Goal: Task Accomplishment & Management: Complete application form

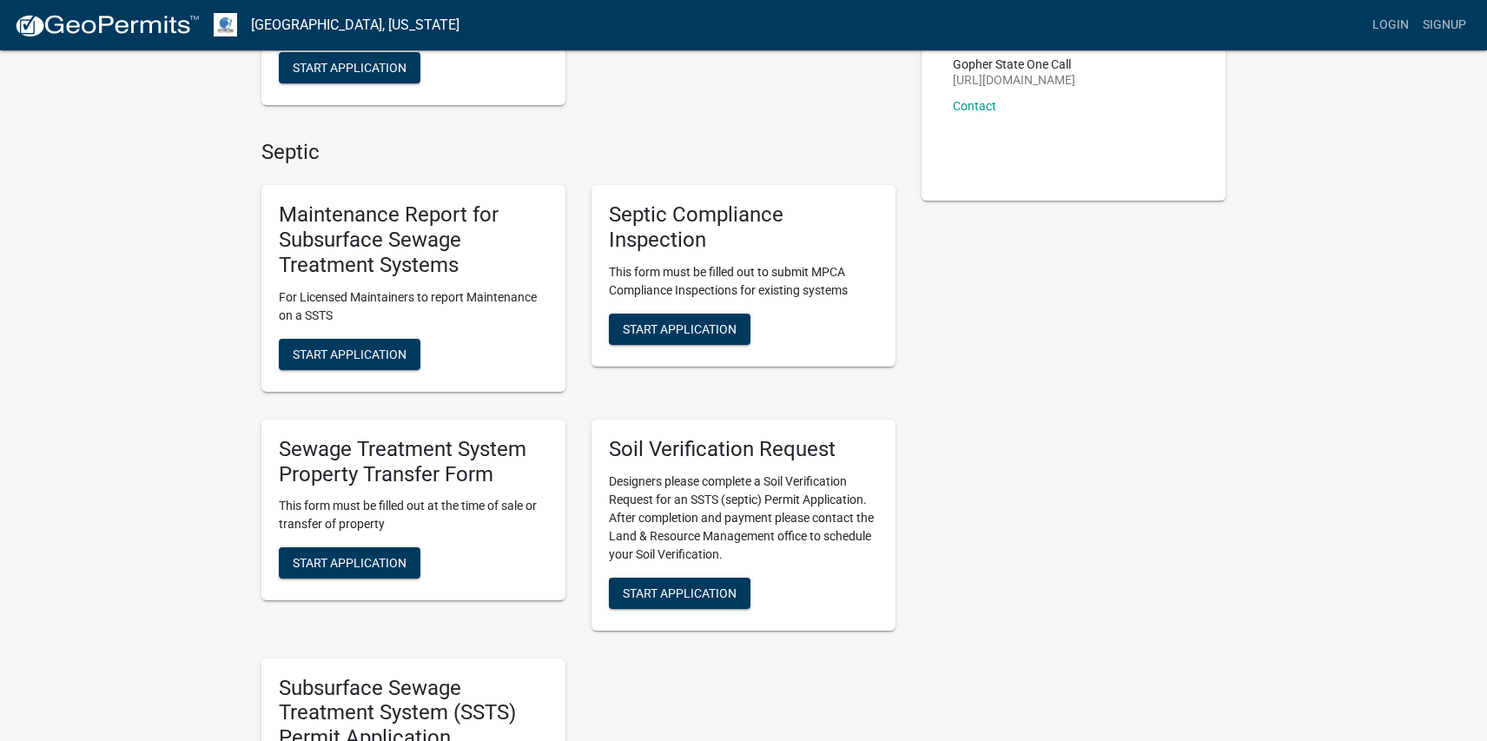
scroll to position [347, 0]
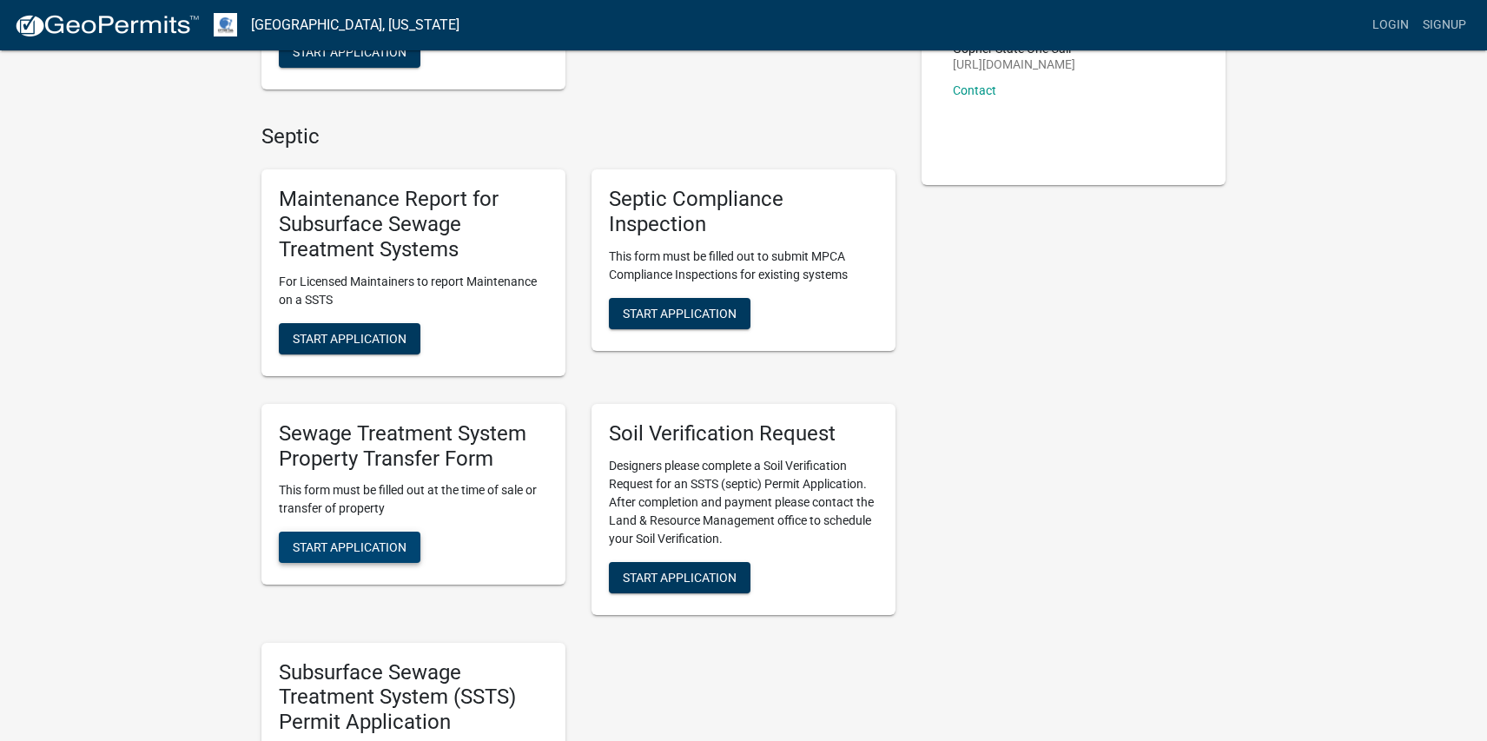
click at [317, 545] on span "Start Application" at bounding box center [350, 547] width 114 height 14
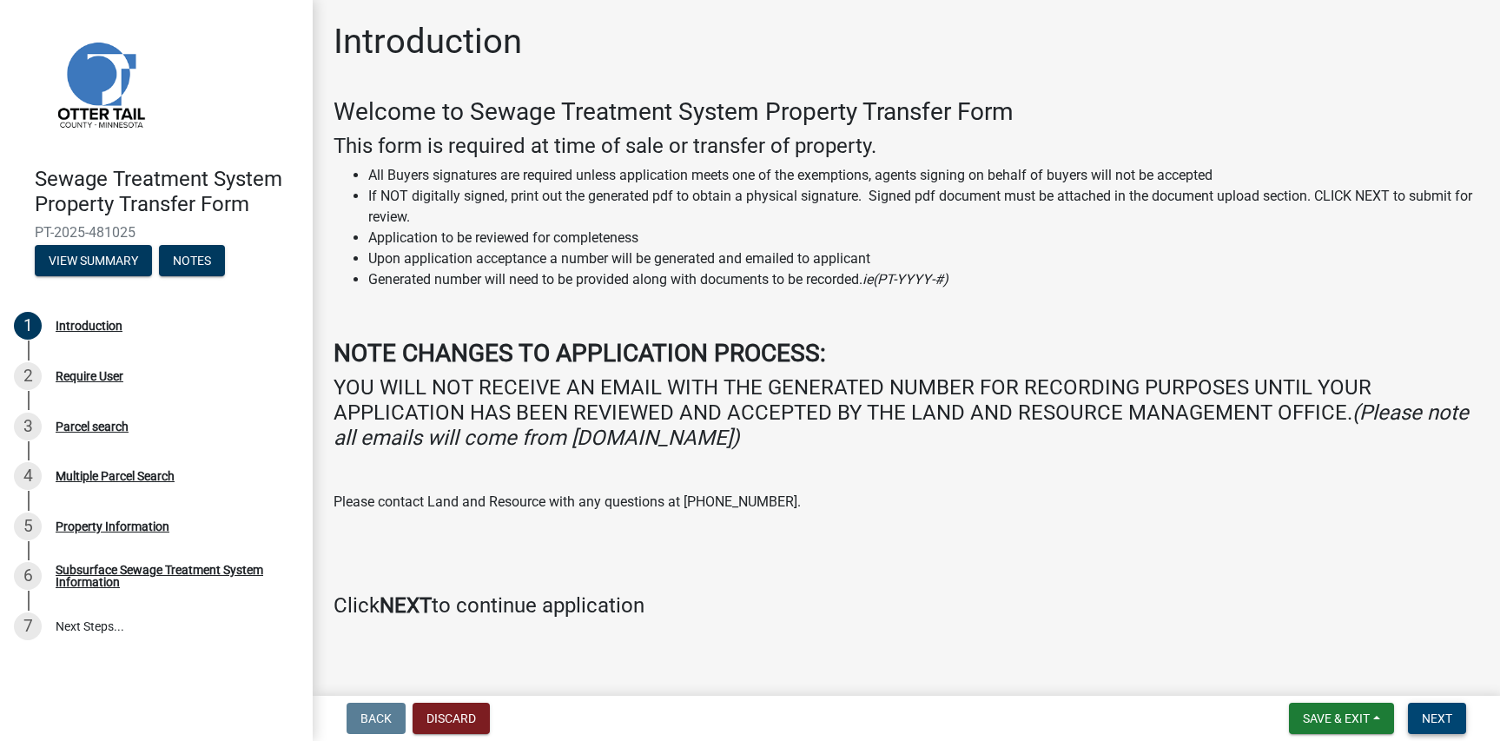
click at [1429, 713] on span "Next" at bounding box center [1437, 718] width 30 height 14
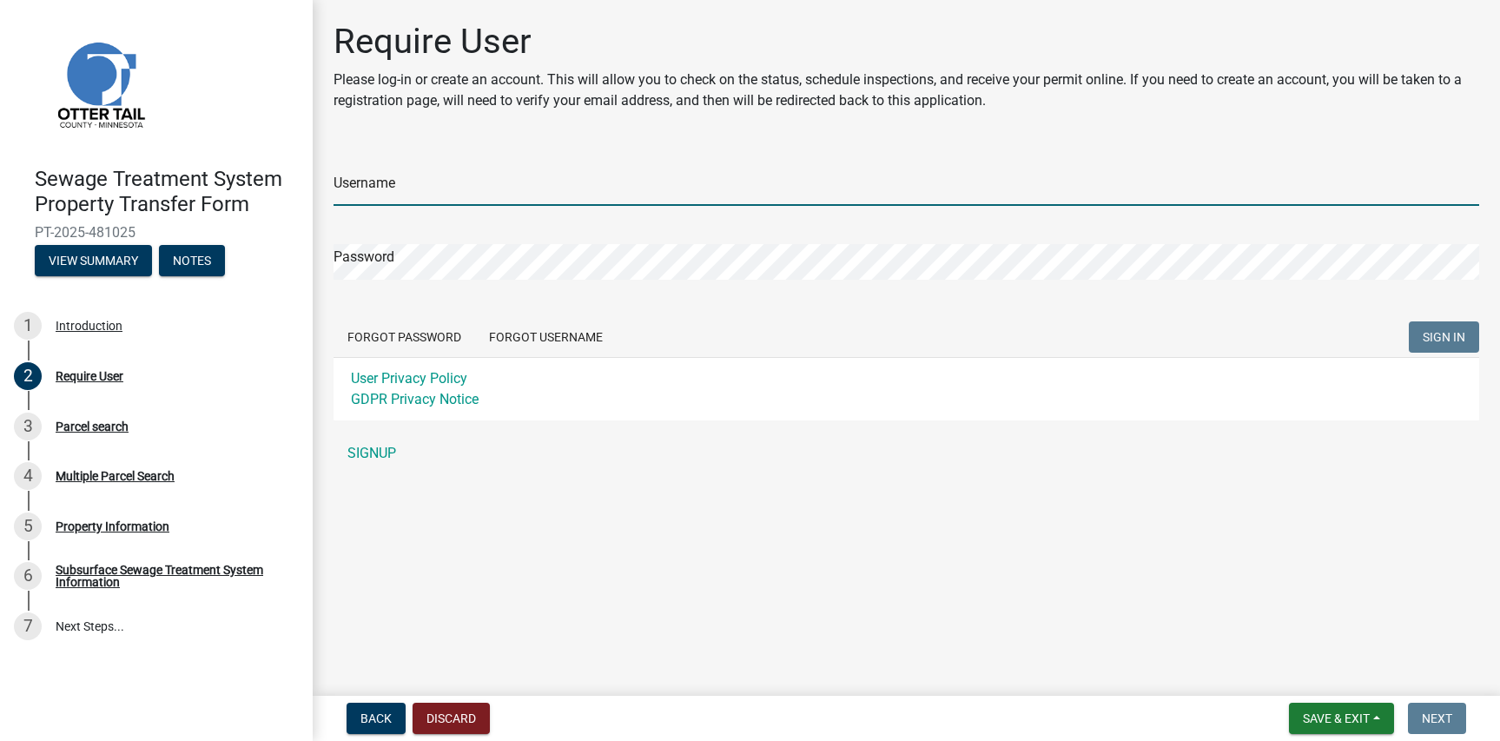
click at [908, 178] on input "Username" at bounding box center [905, 188] width 1145 height 36
type input "sdemorrett11"
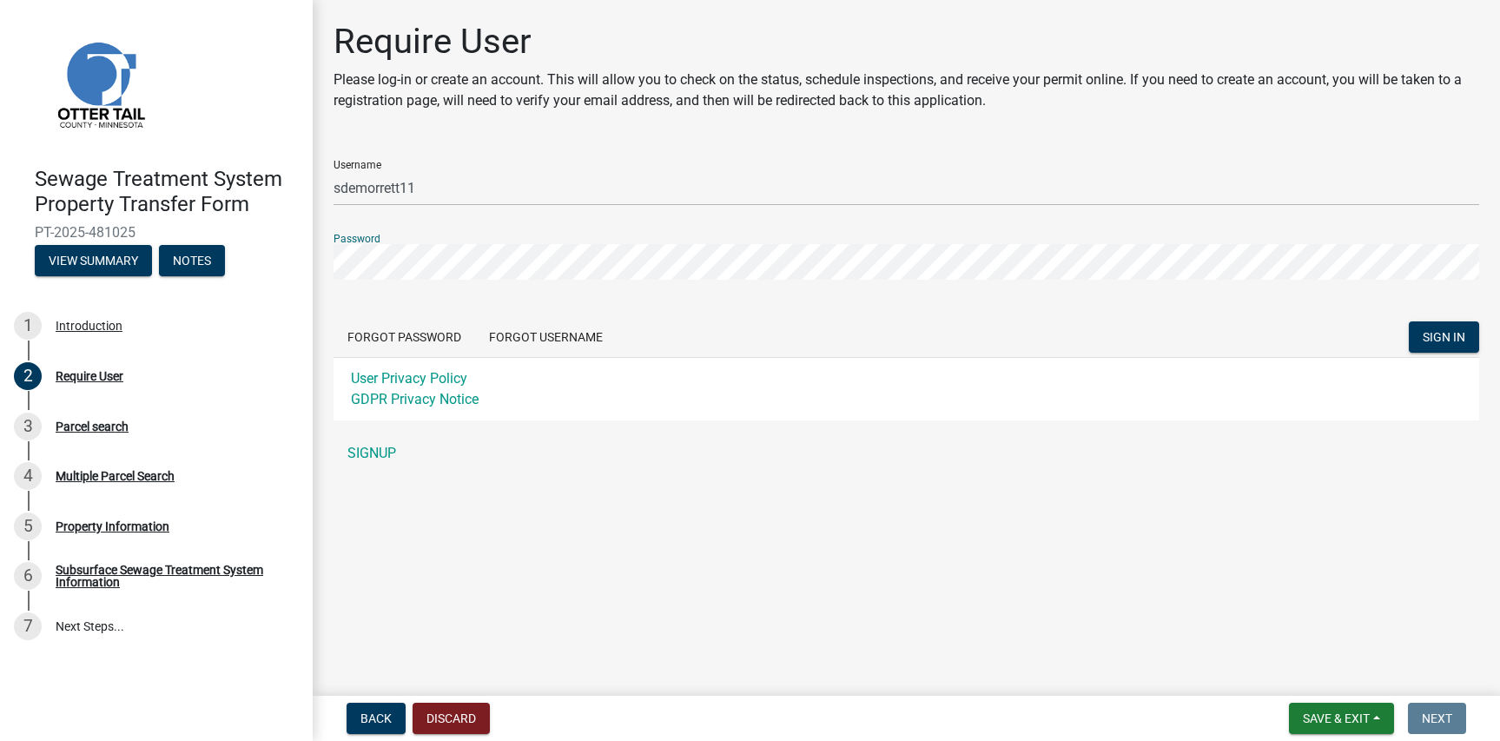
click at [1409, 321] on button "SIGN IN" at bounding box center [1444, 336] width 70 height 31
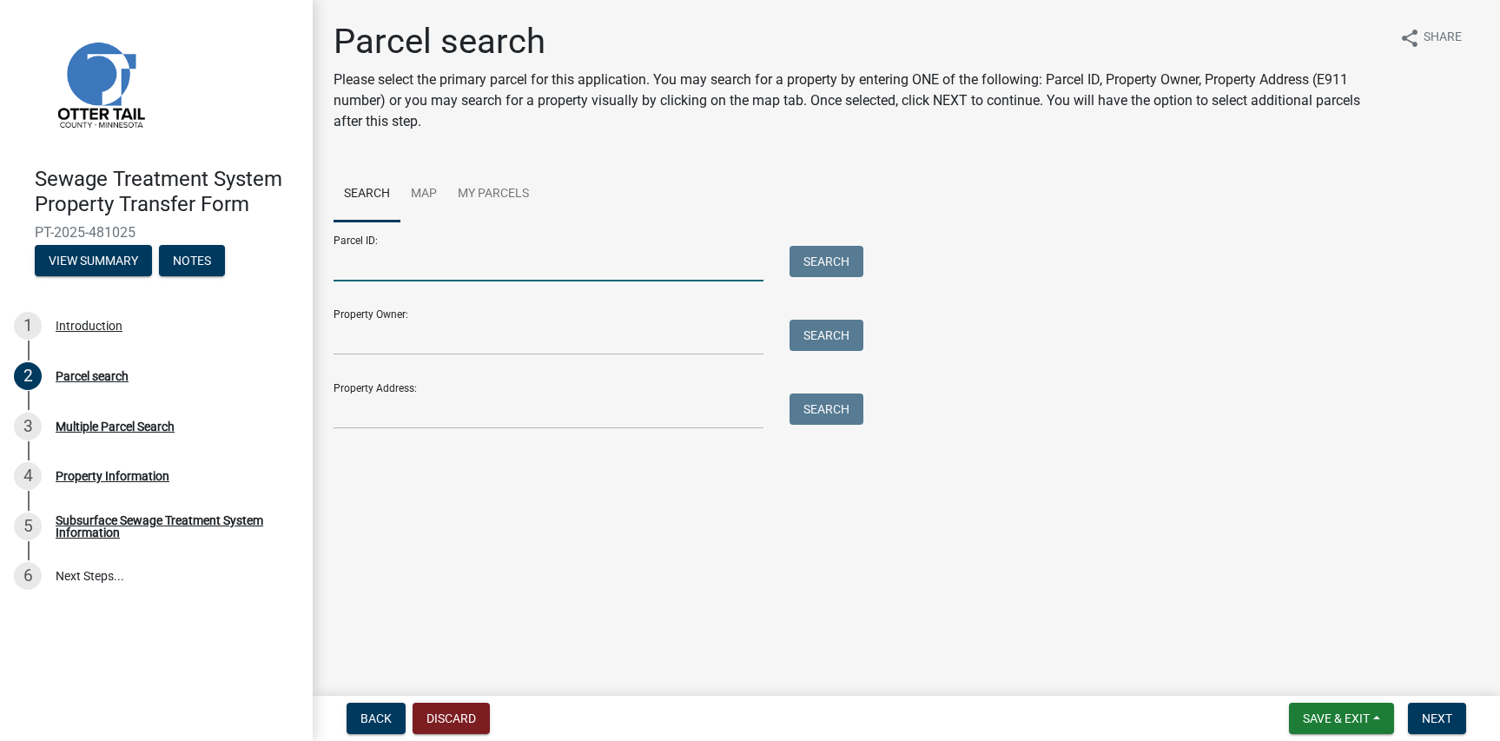
click at [452, 257] on input "Parcel ID:" at bounding box center [548, 264] width 430 height 36
paste input "16000990752000"
type input "16000990752000"
click at [848, 265] on button "Search" at bounding box center [826, 261] width 74 height 31
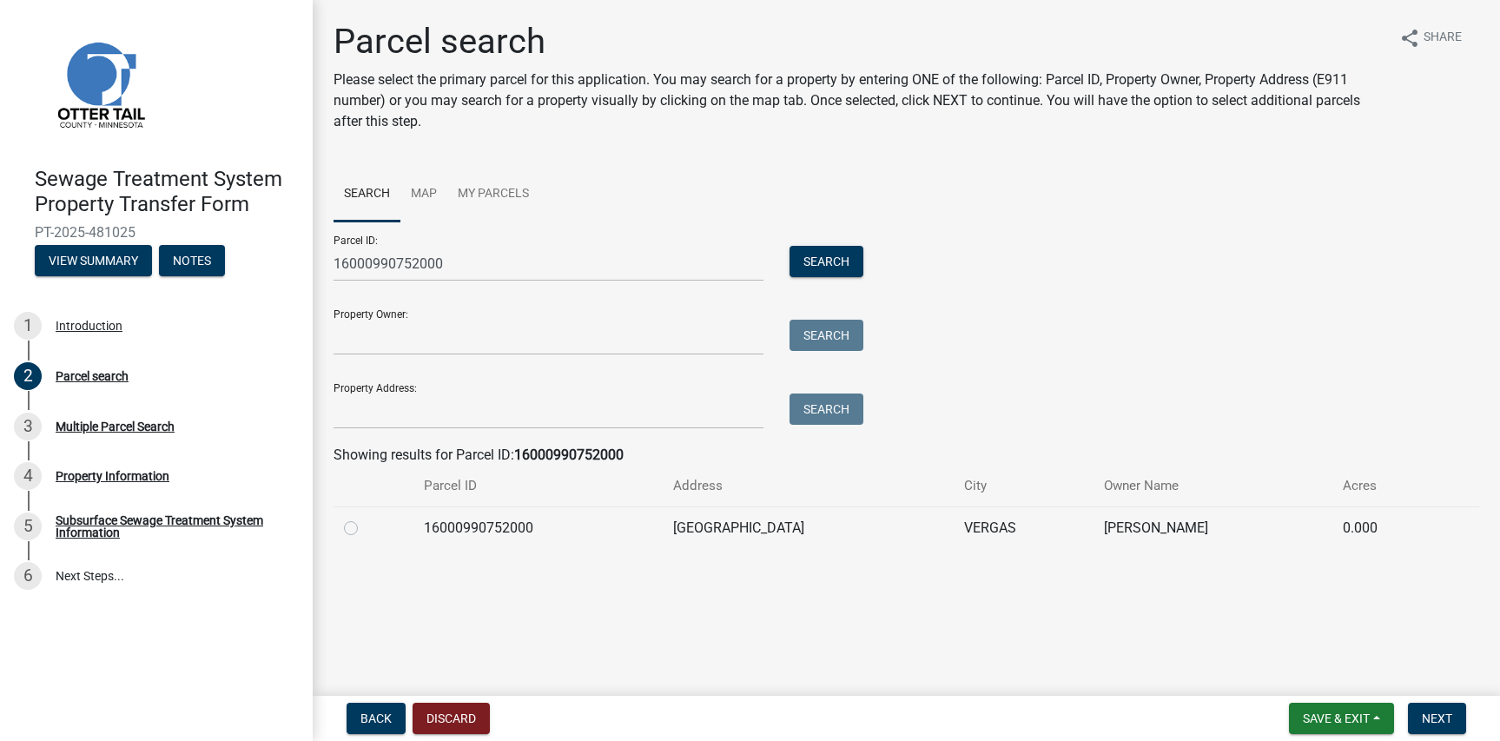
click at [365, 518] on label at bounding box center [365, 518] width 0 height 0
click at [365, 529] on input "radio" at bounding box center [370, 523] width 11 height 11
radio input "true"
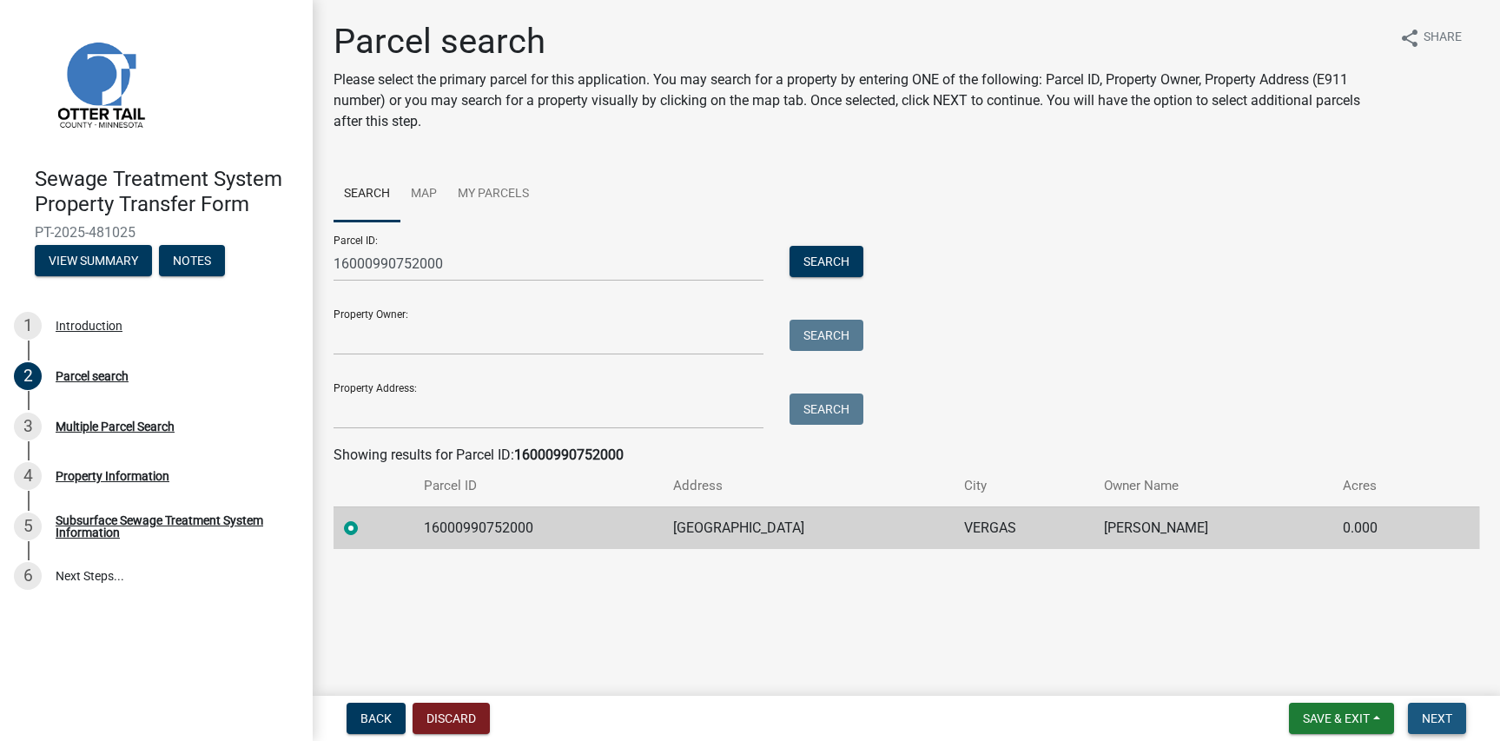
click at [1436, 717] on span "Next" at bounding box center [1437, 718] width 30 height 14
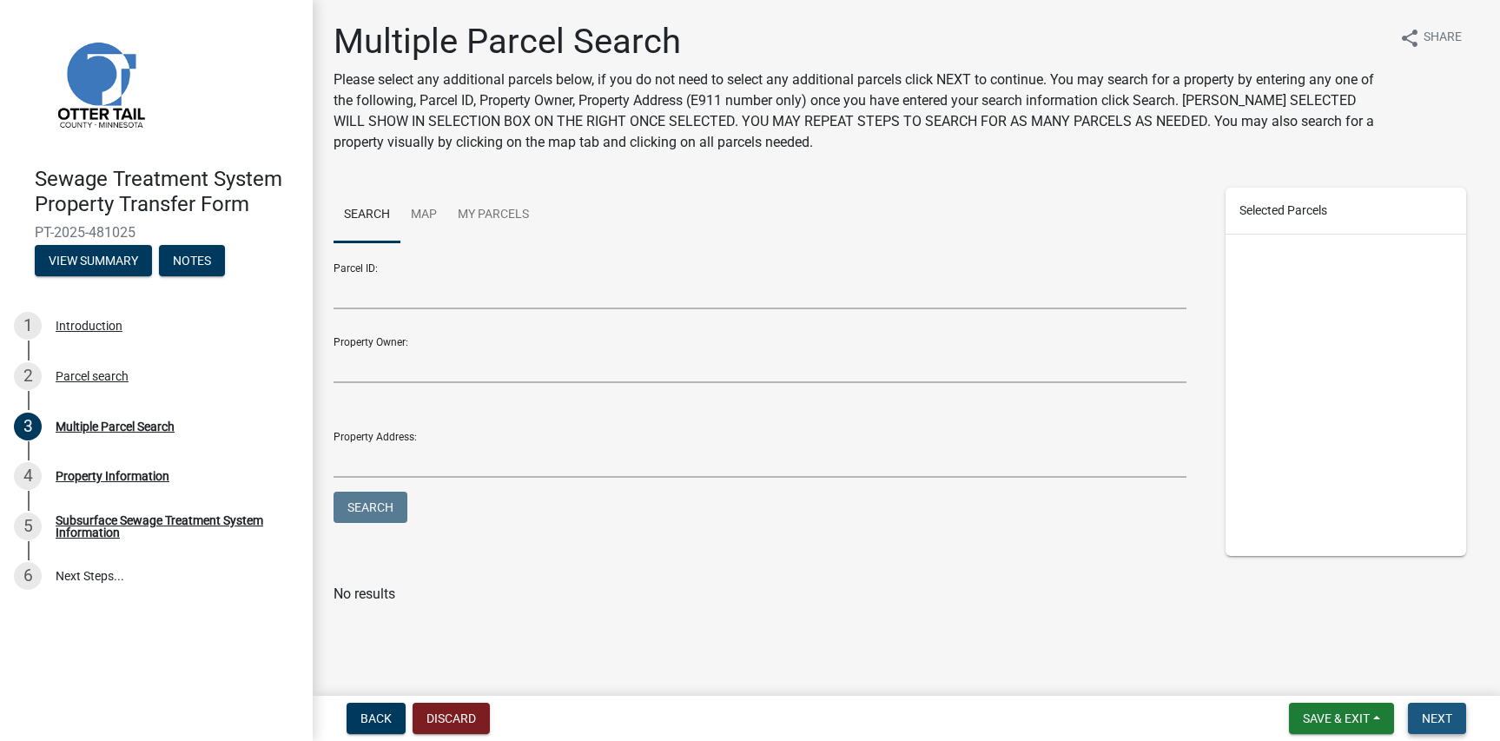
click at [1449, 718] on span "Next" at bounding box center [1437, 718] width 30 height 14
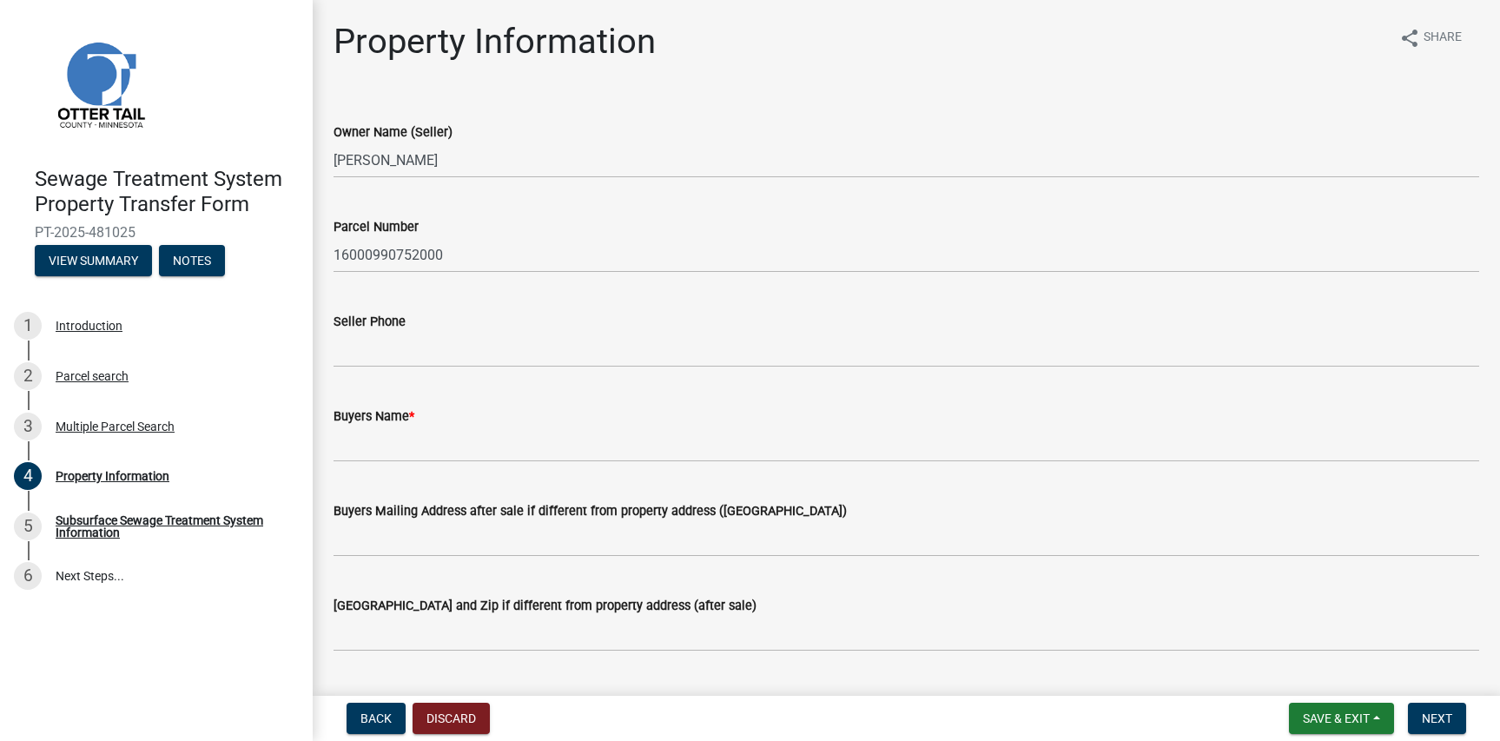
scroll to position [87, 0]
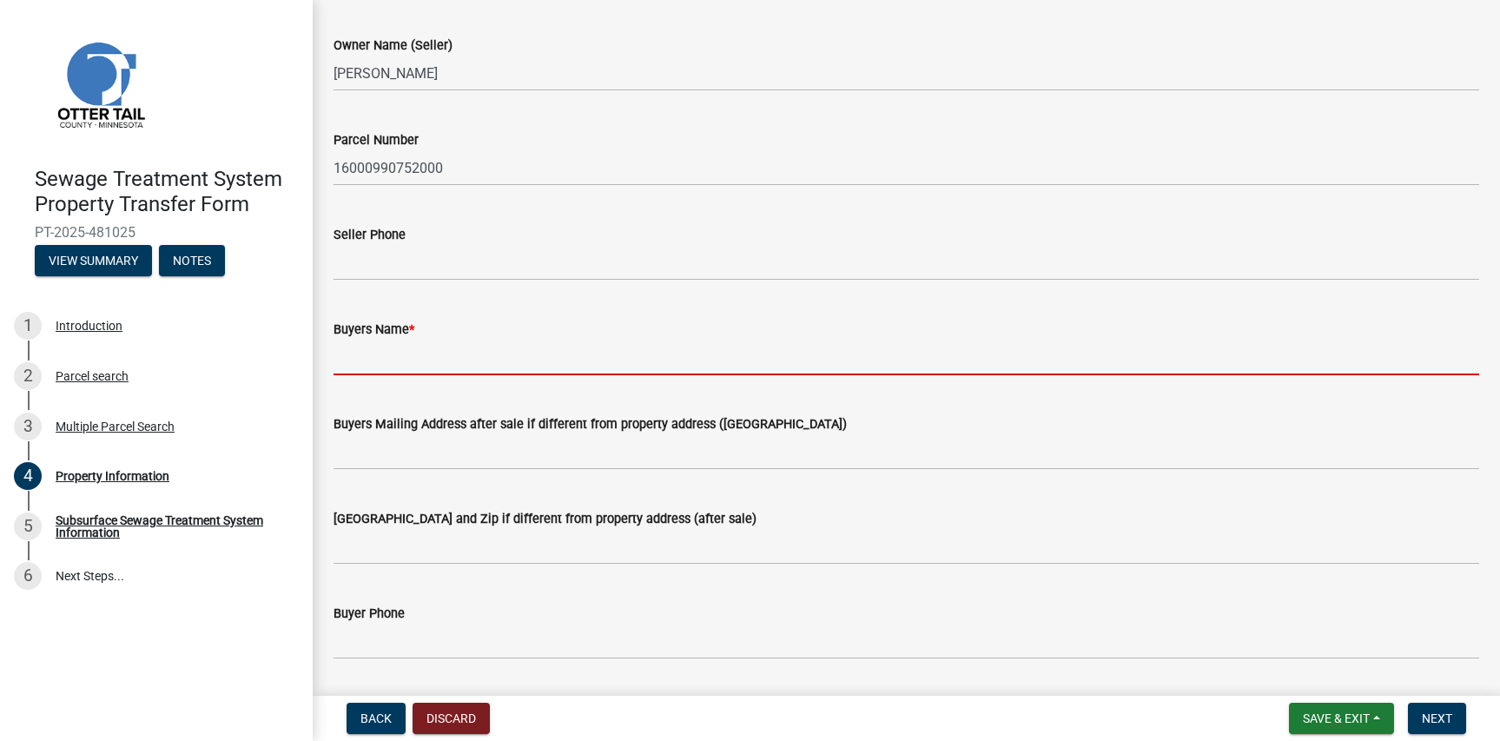
click at [372, 353] on input "Buyers Name *" at bounding box center [905, 358] width 1145 height 36
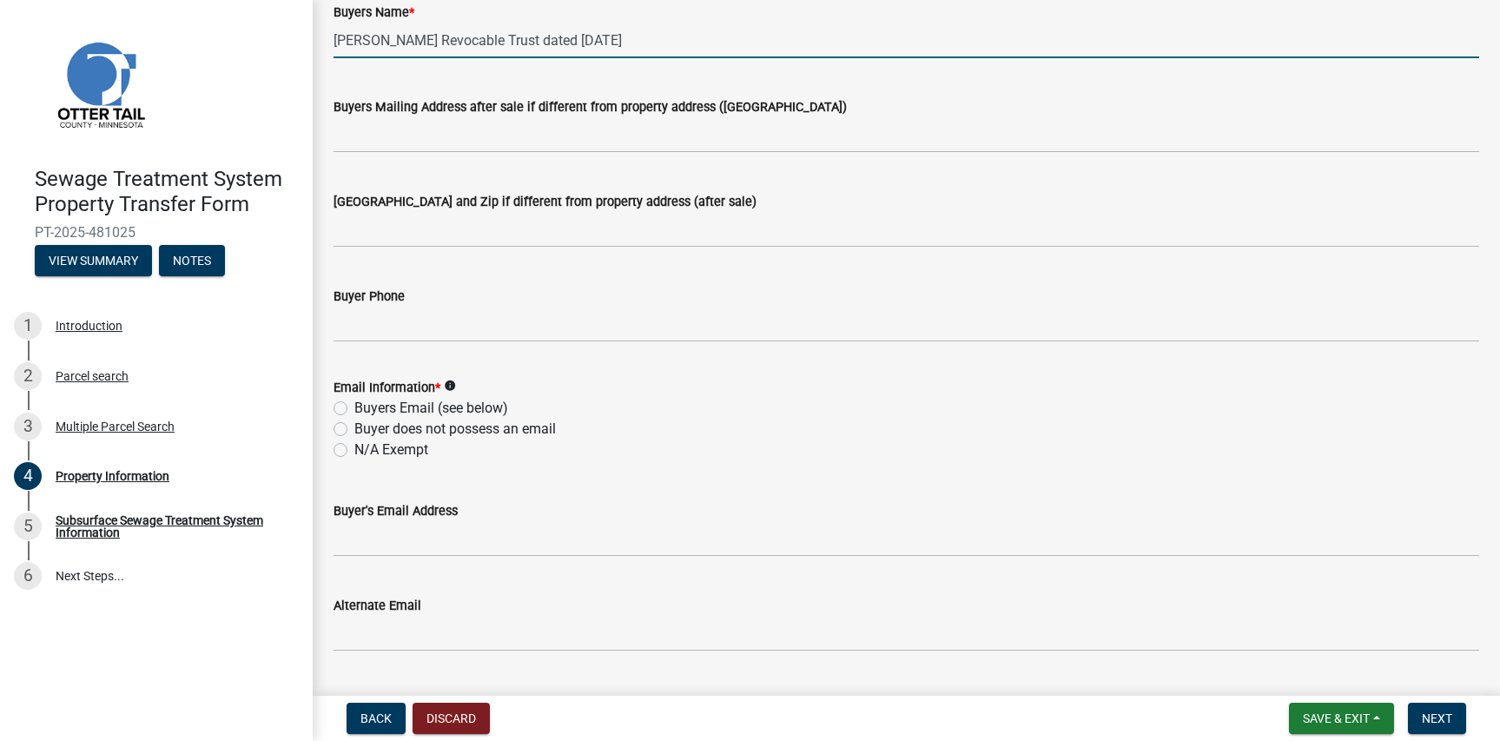
scroll to position [434, 0]
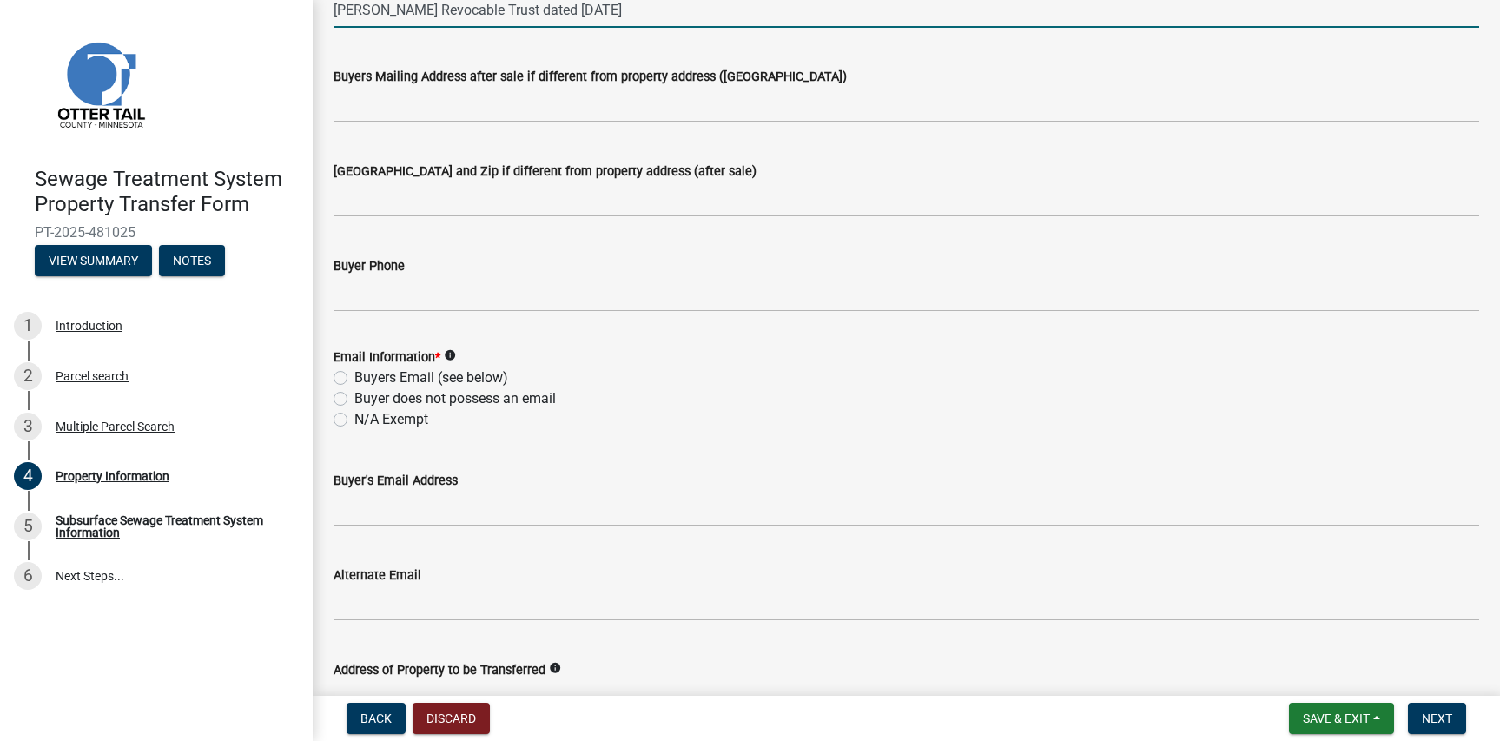
type input "[PERSON_NAME] Revocable Trust dated [DATE]"
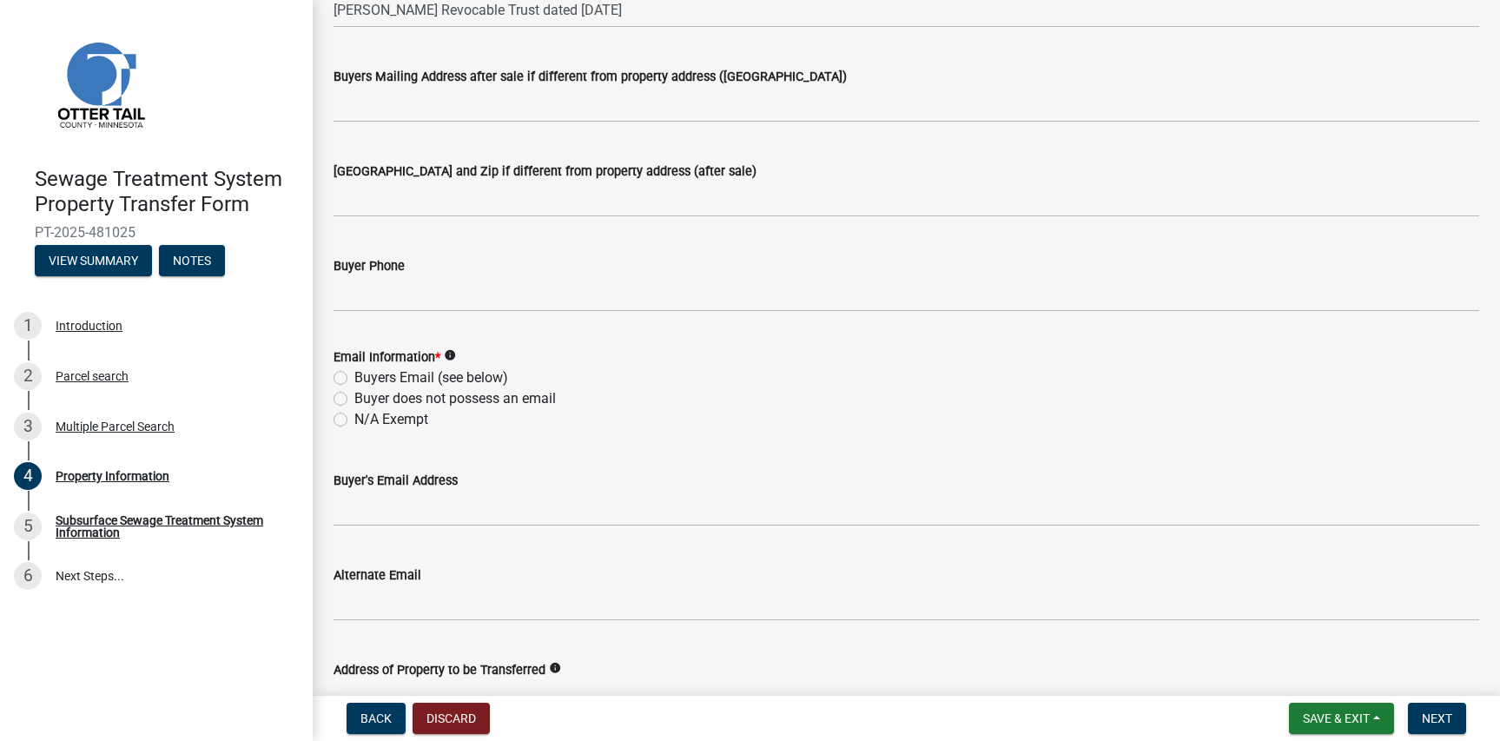
click at [354, 418] on label "N/A Exempt" at bounding box center [391, 419] width 74 height 21
click at [354, 418] on input "N/A Exempt" at bounding box center [359, 414] width 11 height 11
radio input "true"
click at [354, 375] on label "Buyers Email (see below)" at bounding box center [431, 377] width 154 height 21
click at [354, 375] on input "Buyers Email (see below)" at bounding box center [359, 372] width 11 height 11
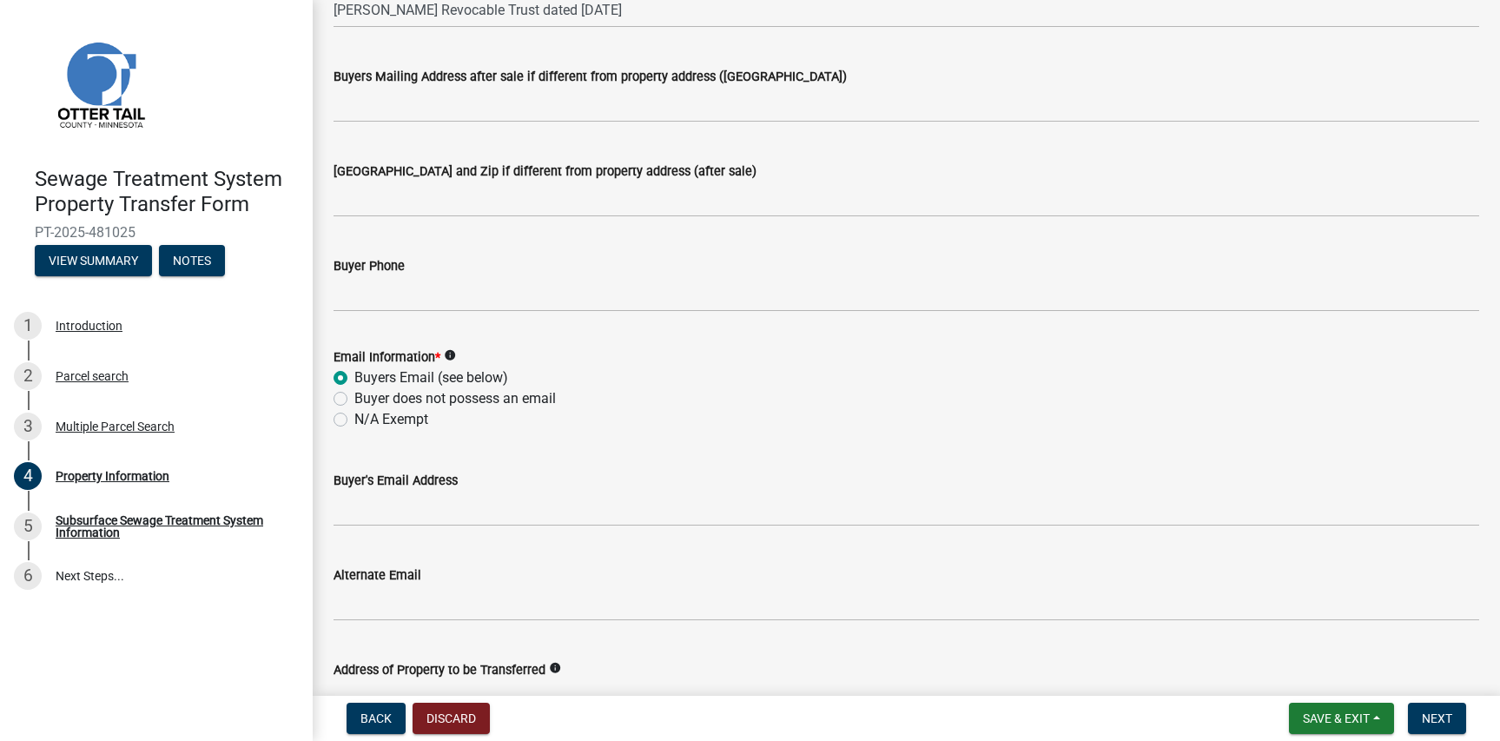
radio input "true"
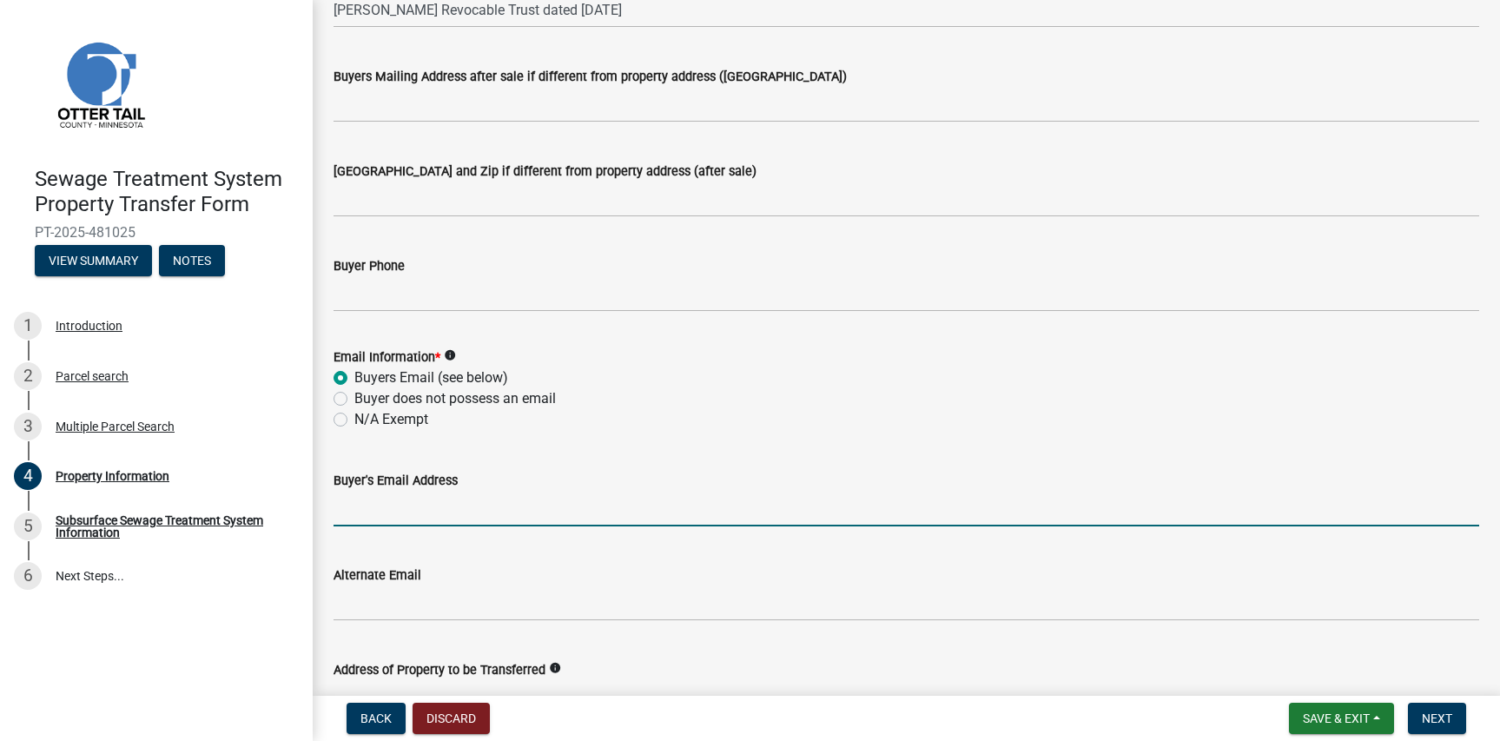
click at [391, 509] on input "Buyer's Email Address" at bounding box center [905, 509] width 1145 height 36
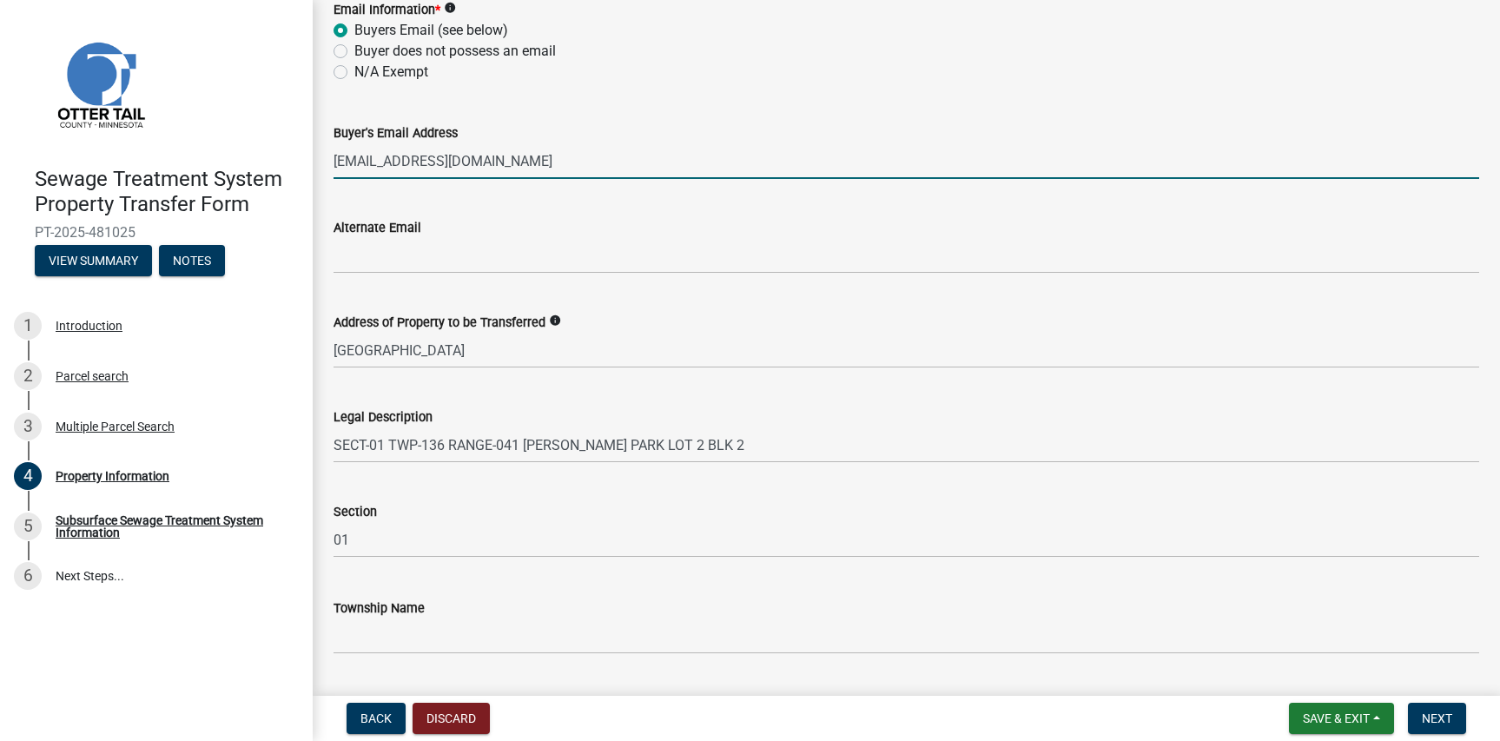
scroll to position [828, 0]
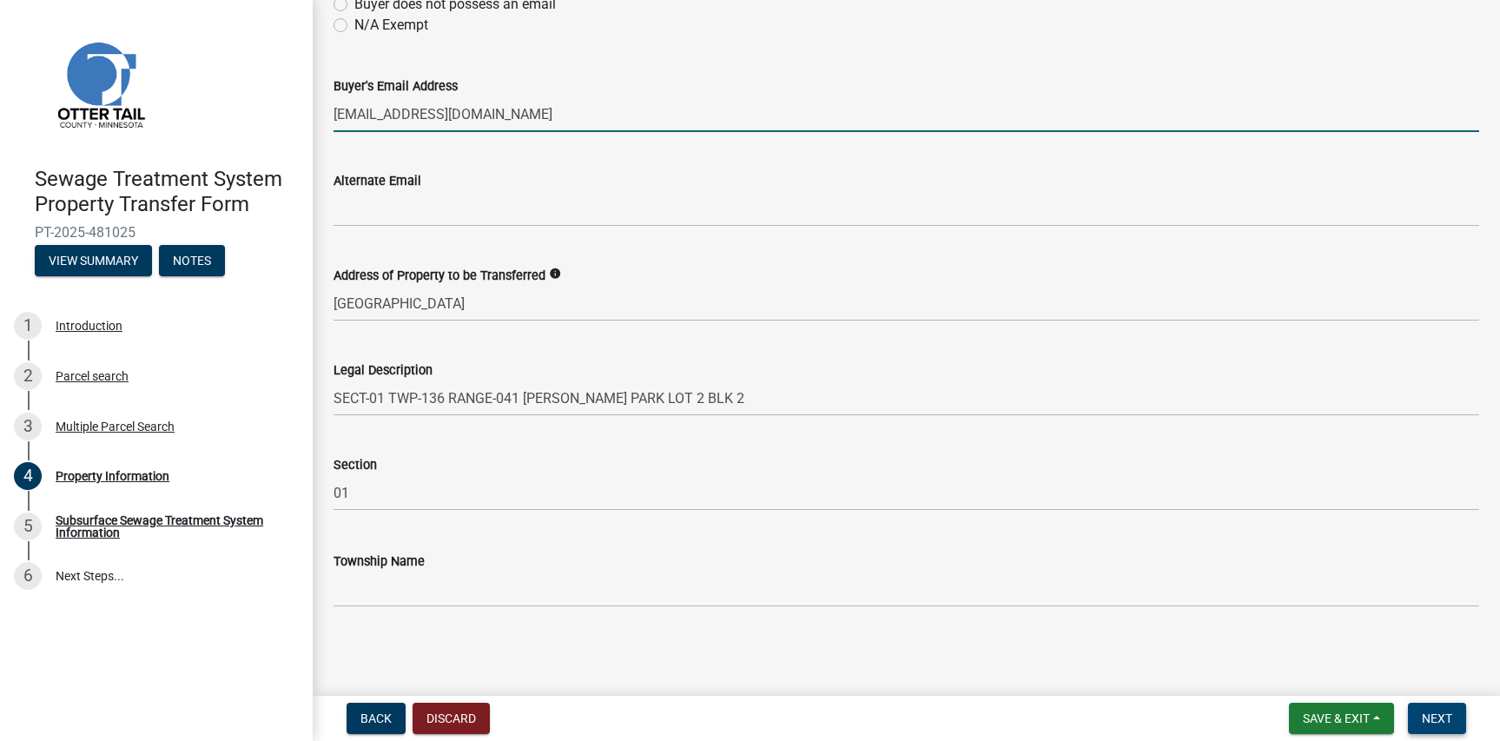
type input "[EMAIL_ADDRESS][DOMAIN_NAME]"
click at [1434, 718] on span "Next" at bounding box center [1437, 718] width 30 height 14
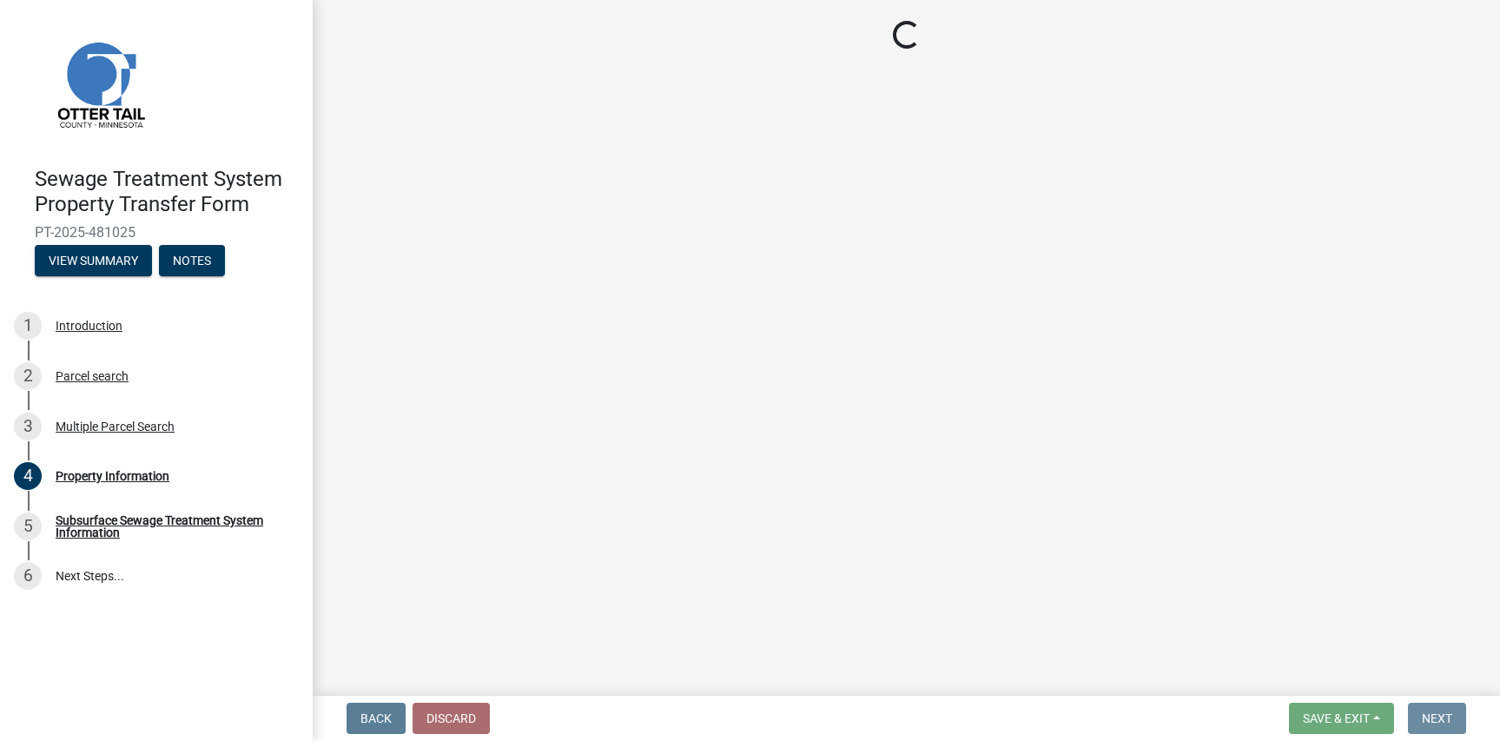
scroll to position [0, 0]
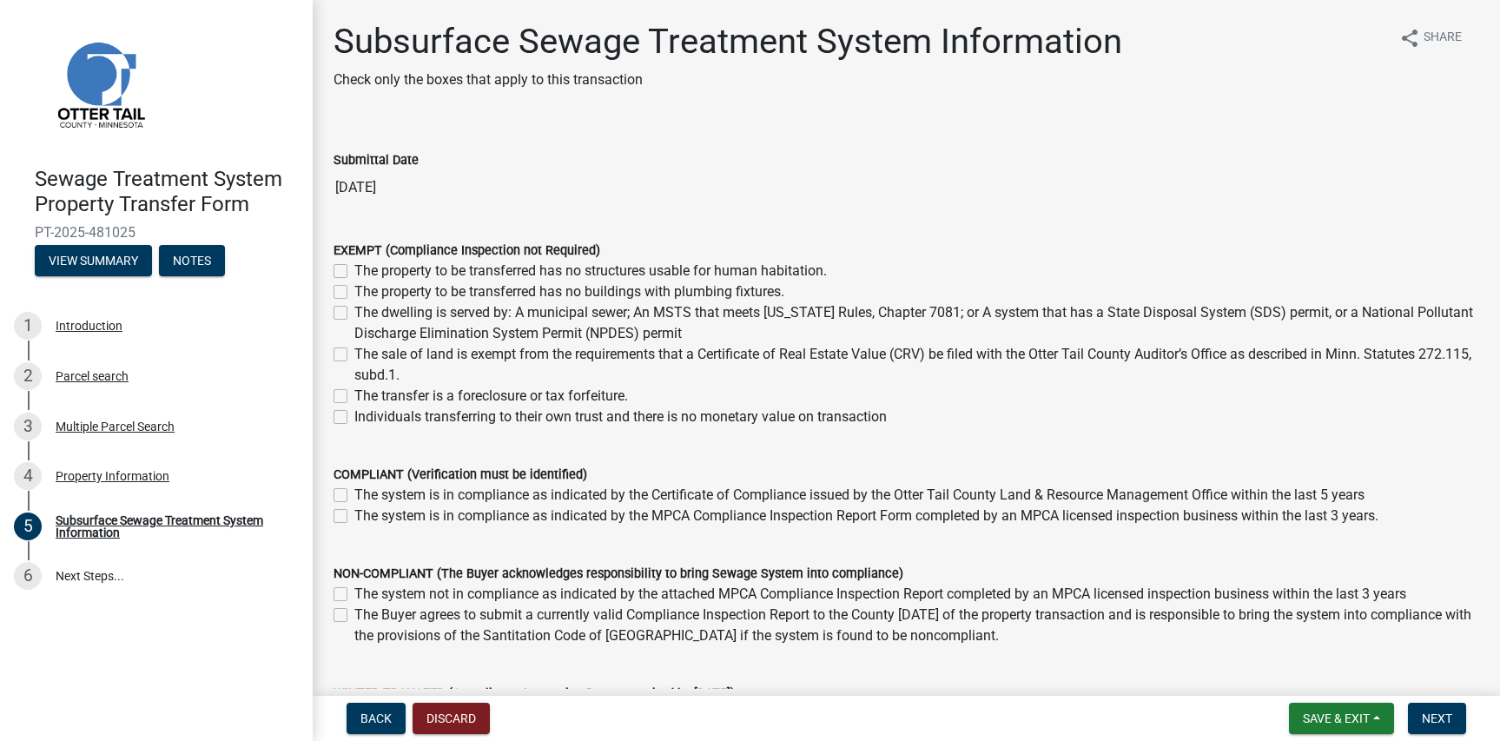
click at [354, 420] on label "Individuals transferring to their own trust and there is no monetary value on t…" at bounding box center [620, 416] width 532 height 21
click at [354, 418] on input "Individuals transferring to their own trust and there is no monetary value on t…" at bounding box center [359, 411] width 11 height 11
checkbox input "true"
checkbox input "false"
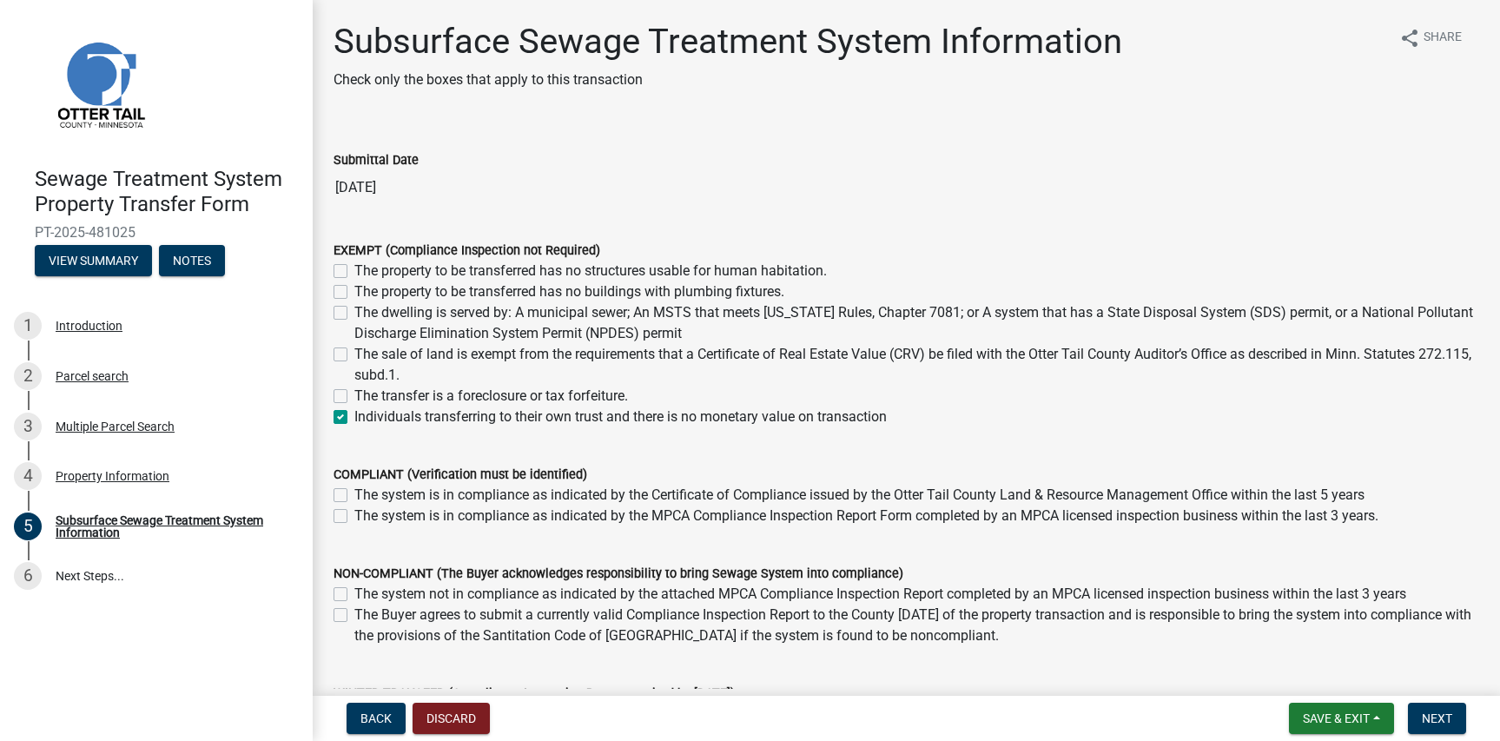
checkbox input "false"
checkbox input "true"
click at [354, 497] on label "The system is in compliance as indicated by the Certificate of Compliance issue…" at bounding box center [859, 495] width 1010 height 21
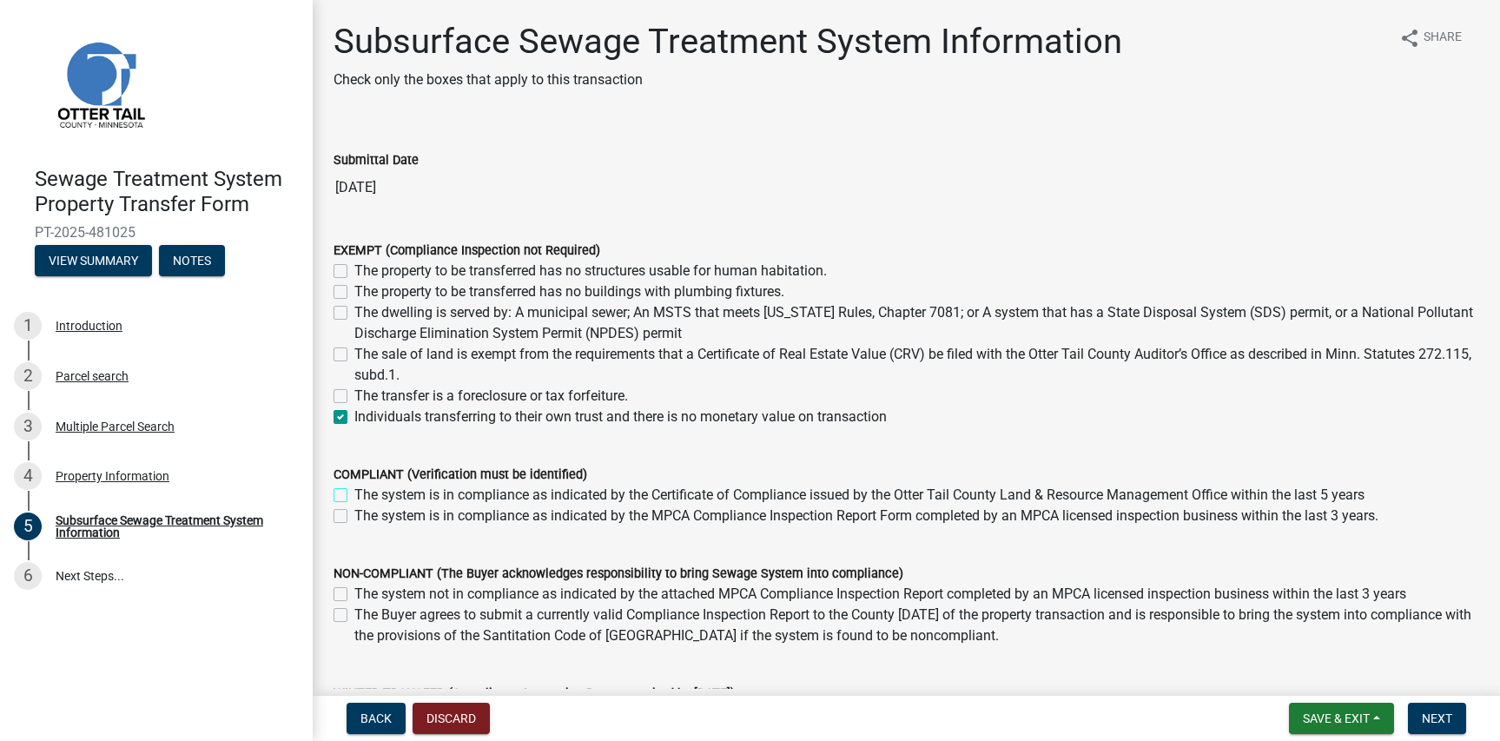
click at [354, 496] on input "The system is in compliance as indicated by the Certificate of Compliance issue…" at bounding box center [359, 490] width 11 height 11
checkbox input "true"
checkbox input "false"
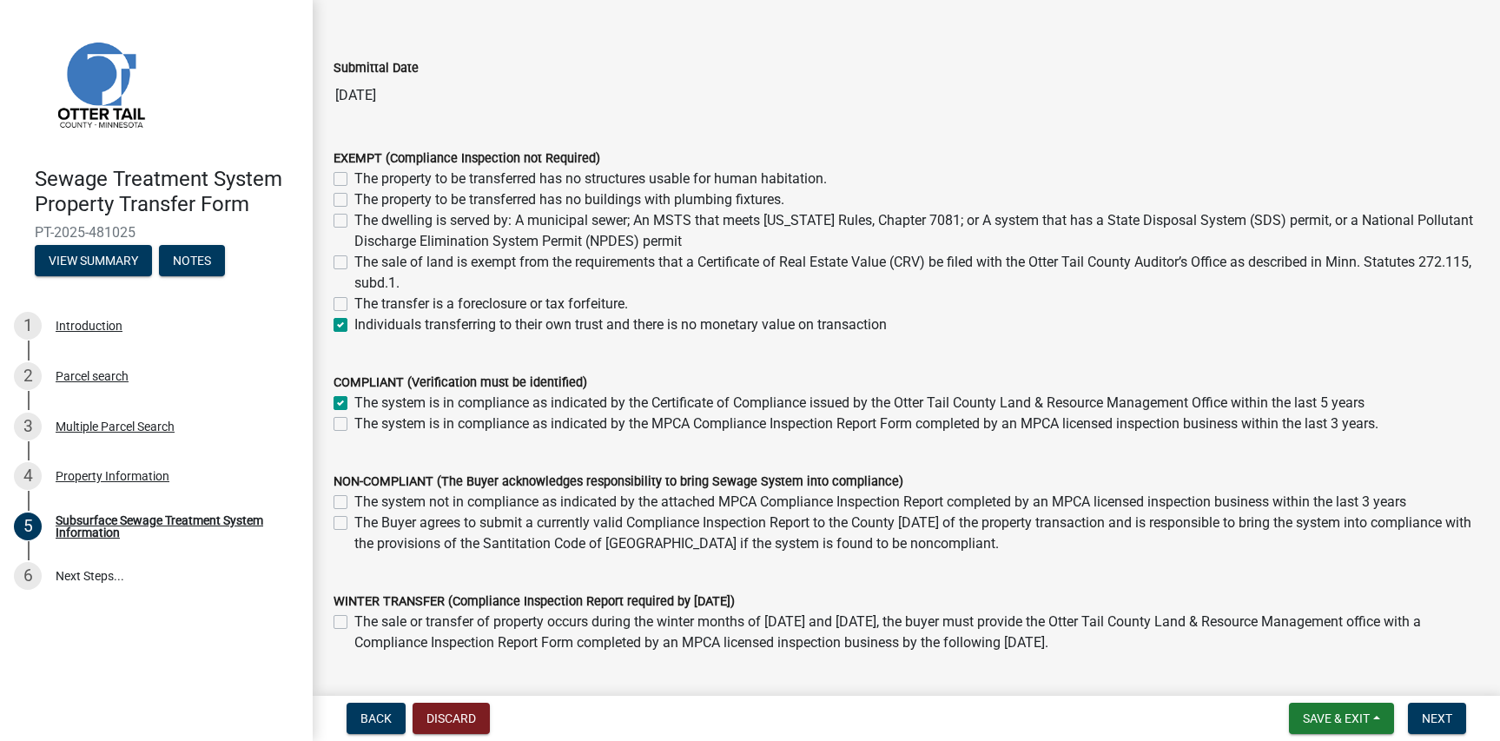
scroll to position [174, 0]
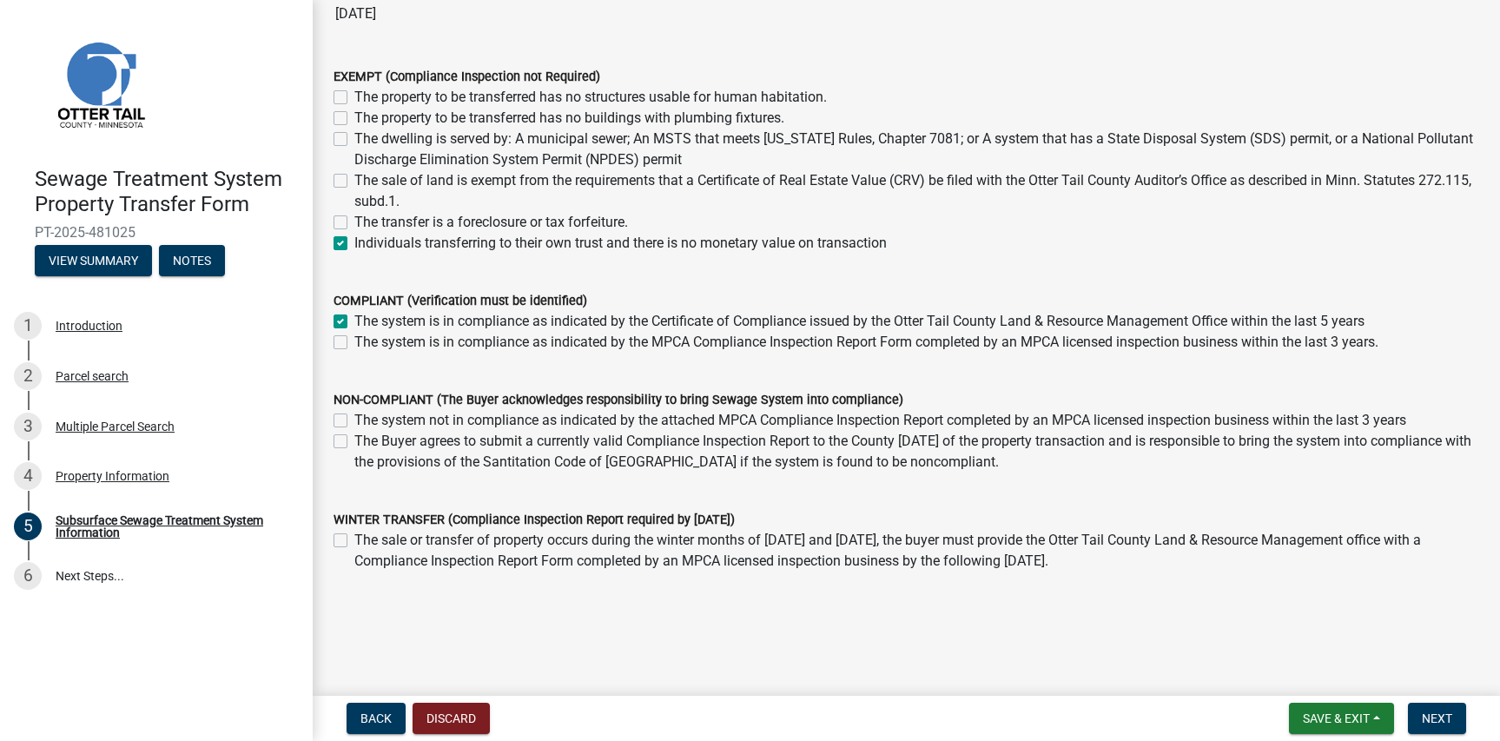
click at [354, 321] on label "The system is in compliance as indicated by the Certificate of Compliance issue…" at bounding box center [859, 321] width 1010 height 21
click at [354, 321] on input "The system is in compliance as indicated by the Certificate of Compliance issue…" at bounding box center [359, 316] width 11 height 11
checkbox input "false"
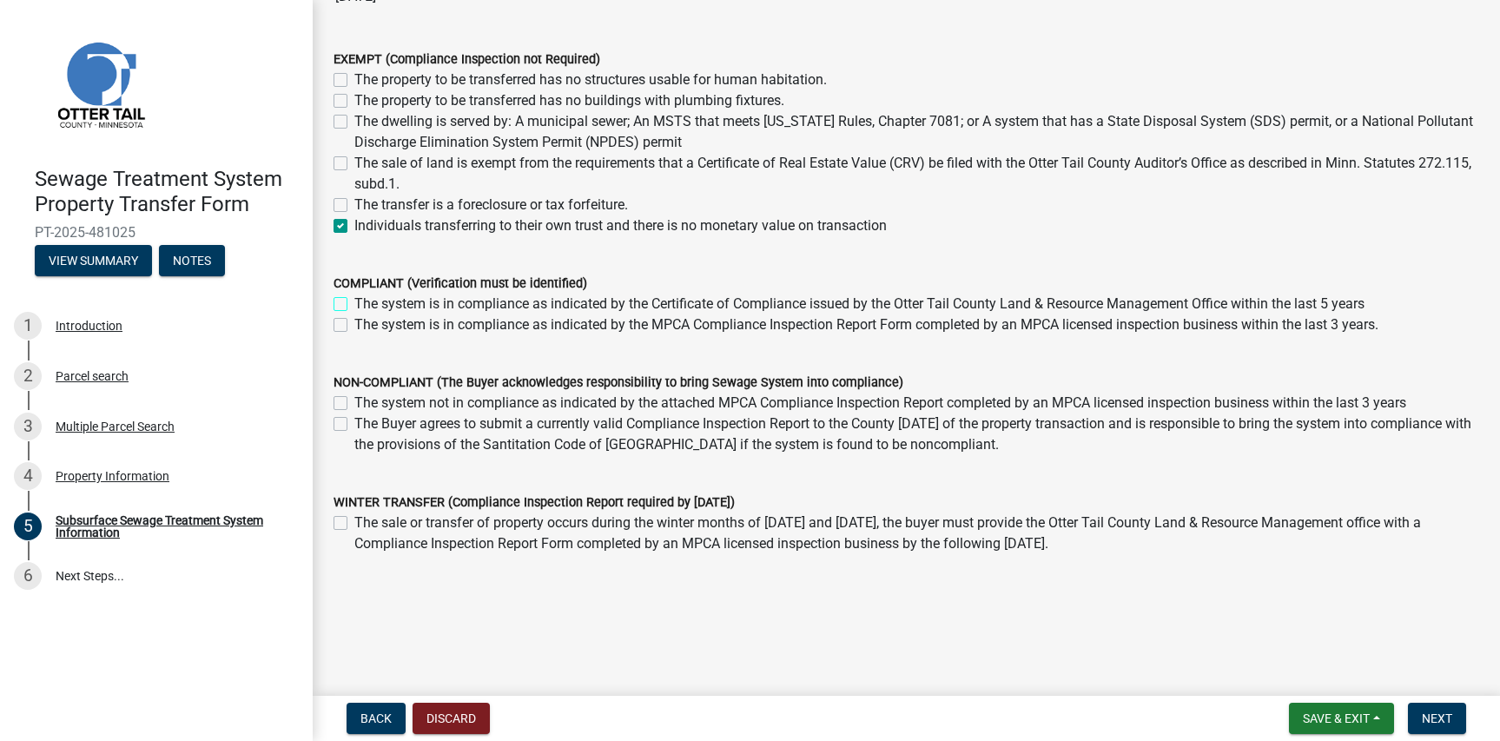
scroll to position [195, 0]
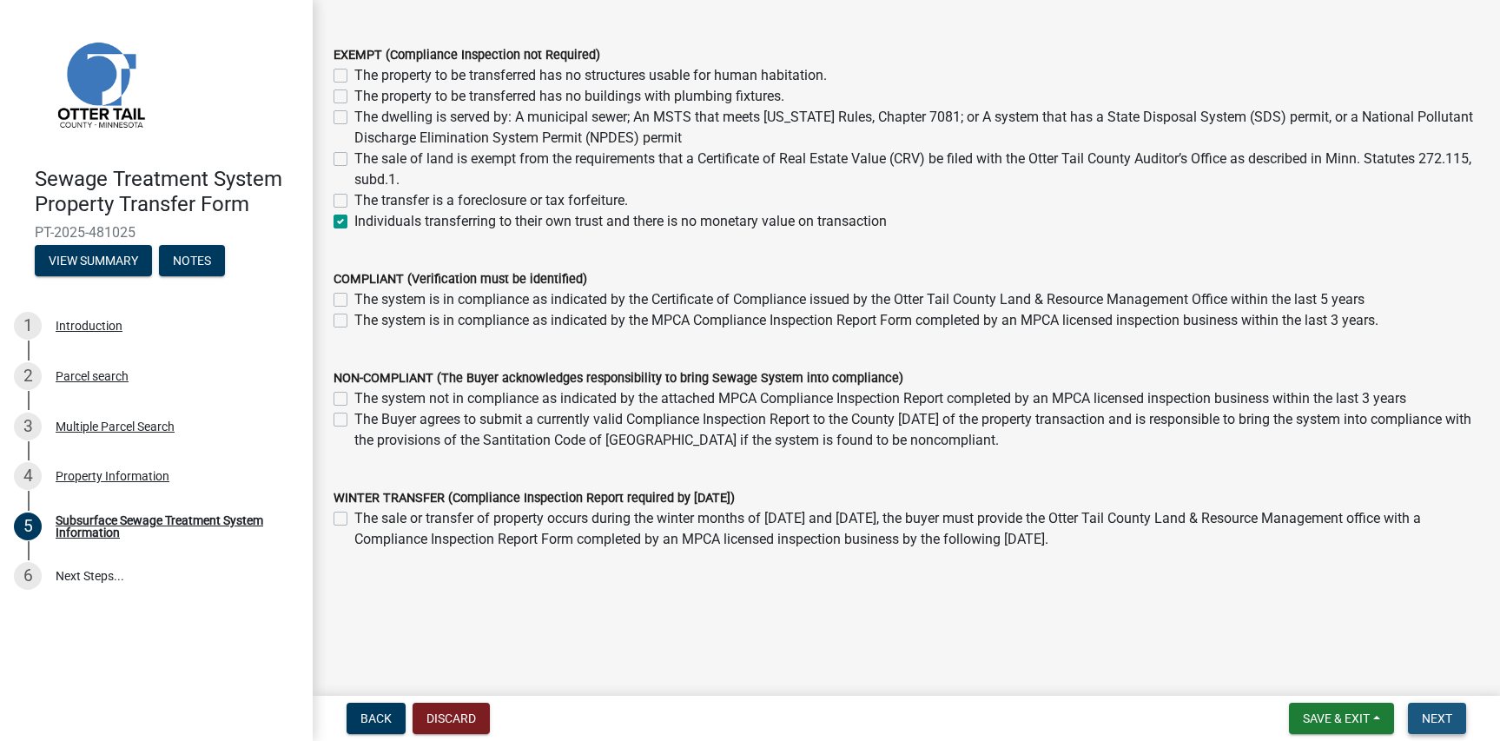
click at [1450, 716] on span "Next" at bounding box center [1437, 718] width 30 height 14
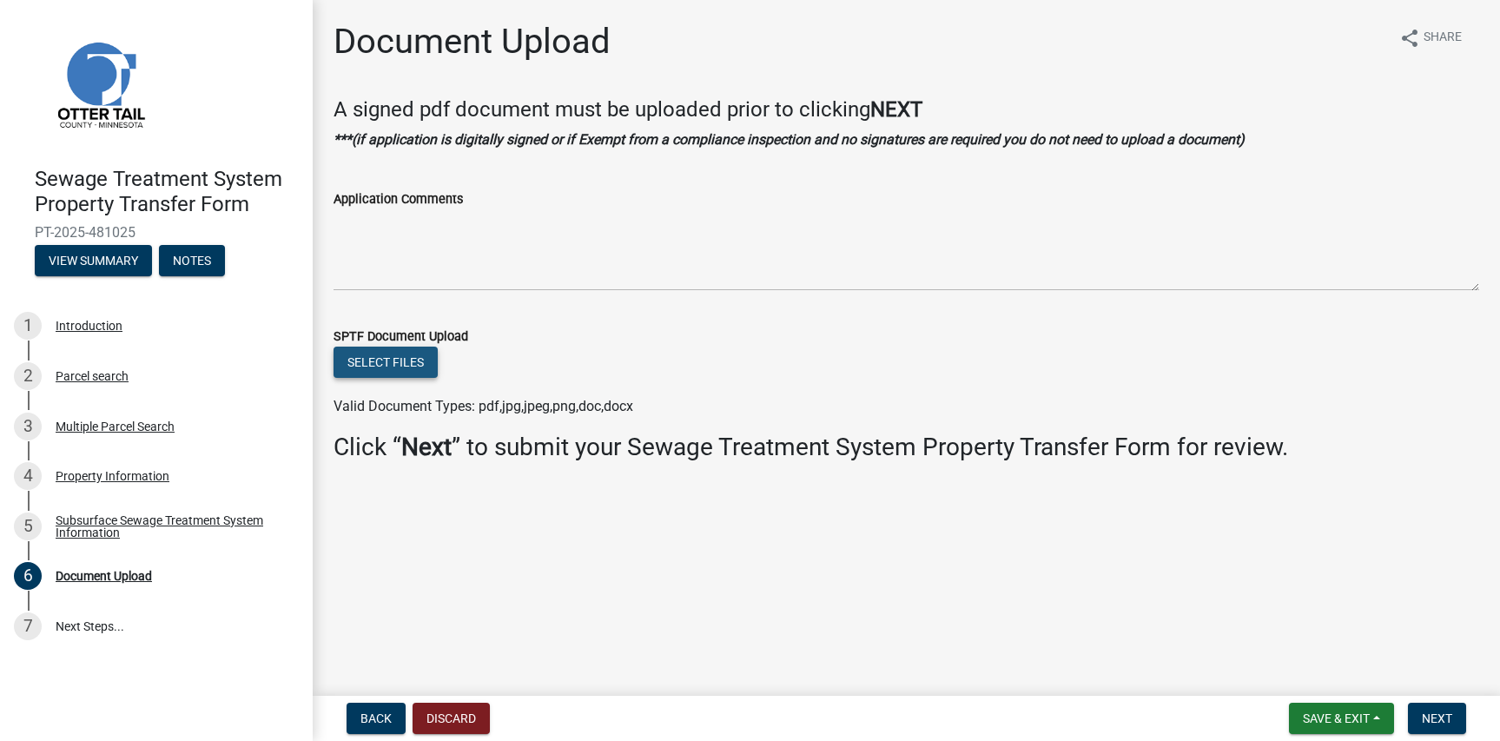
click at [366, 361] on button "Select files" at bounding box center [385, 362] width 104 height 31
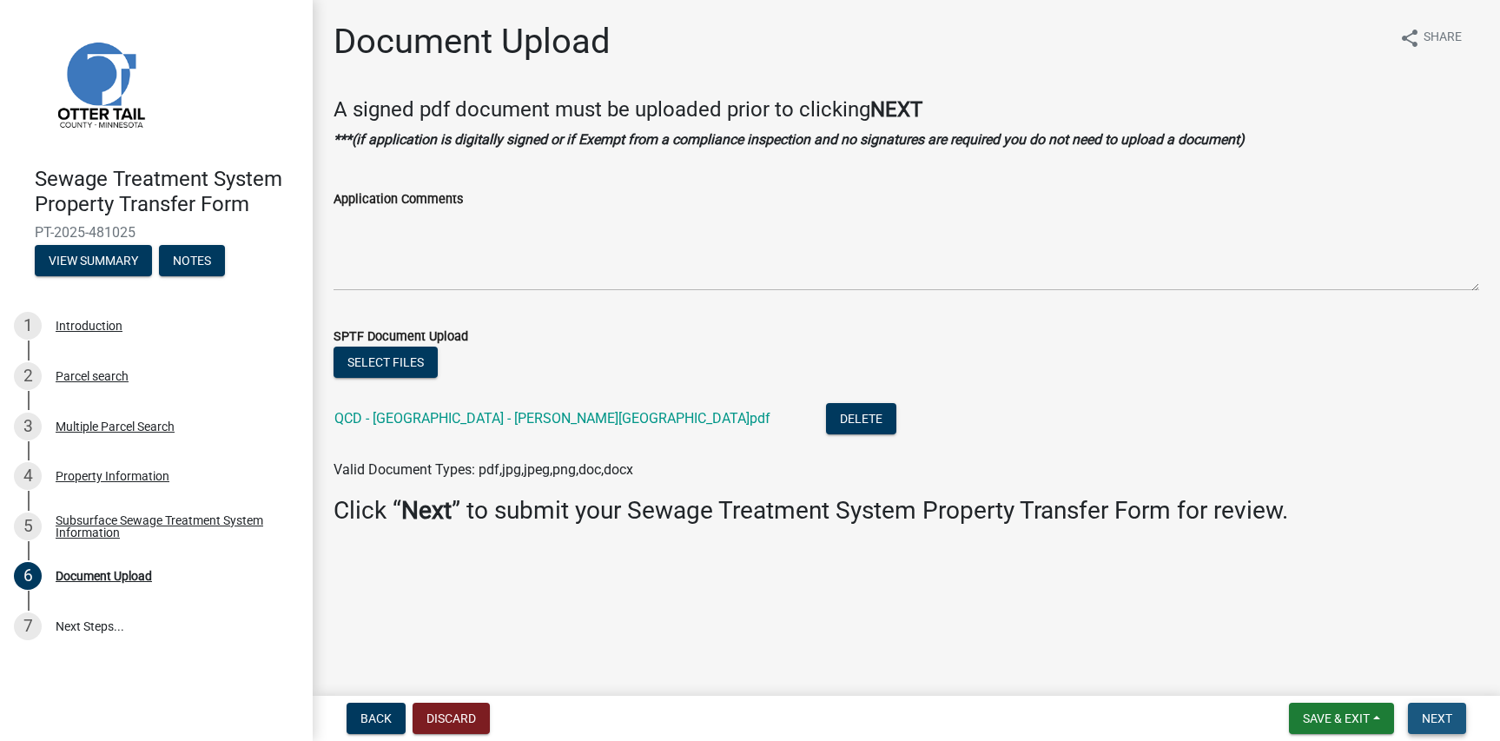
click at [1451, 710] on button "Next" at bounding box center [1437, 718] width 58 height 31
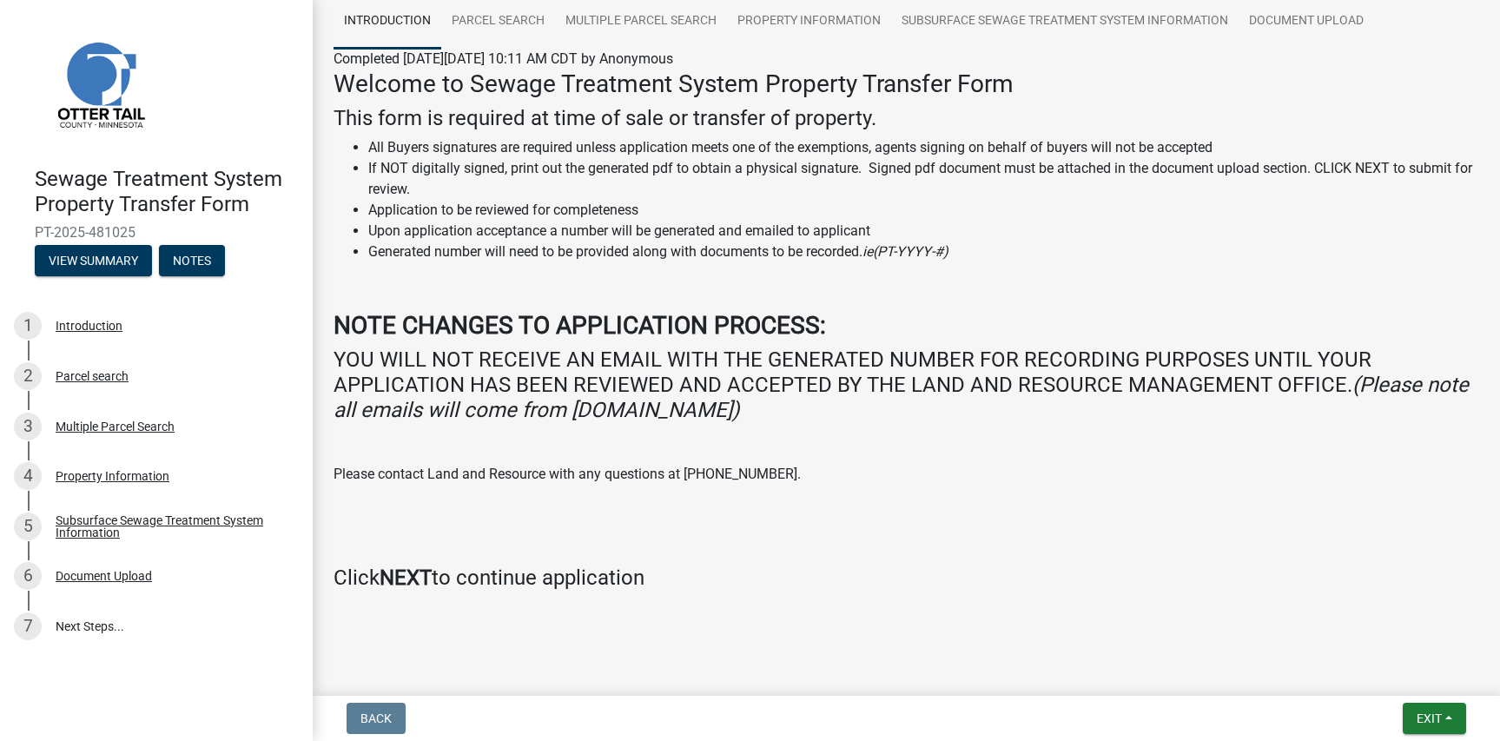
scroll to position [142, 0]
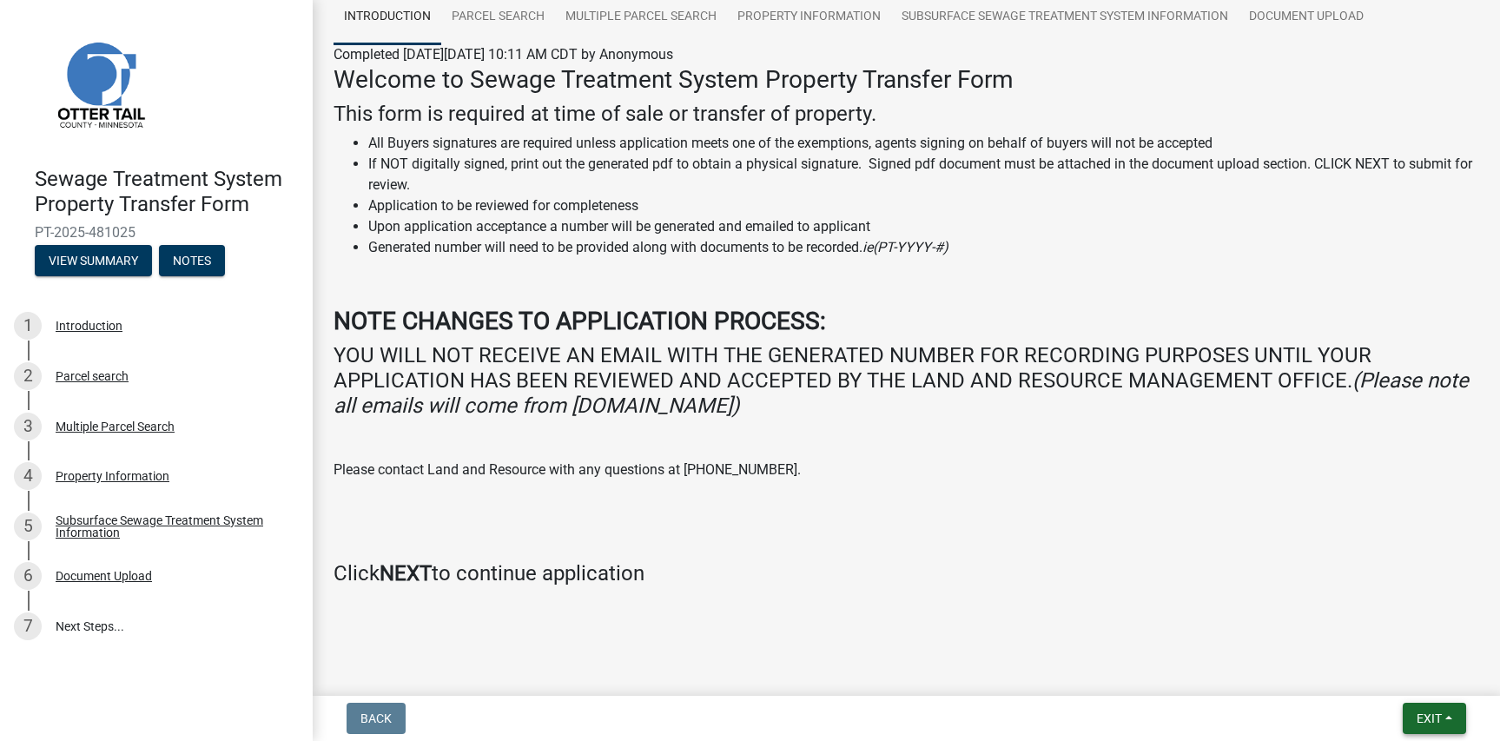
click at [1418, 719] on span "Exit" at bounding box center [1428, 718] width 25 height 14
click at [1362, 674] on button "Save & Exit" at bounding box center [1396, 673] width 139 height 42
